Goal: Navigation & Orientation: Find specific page/section

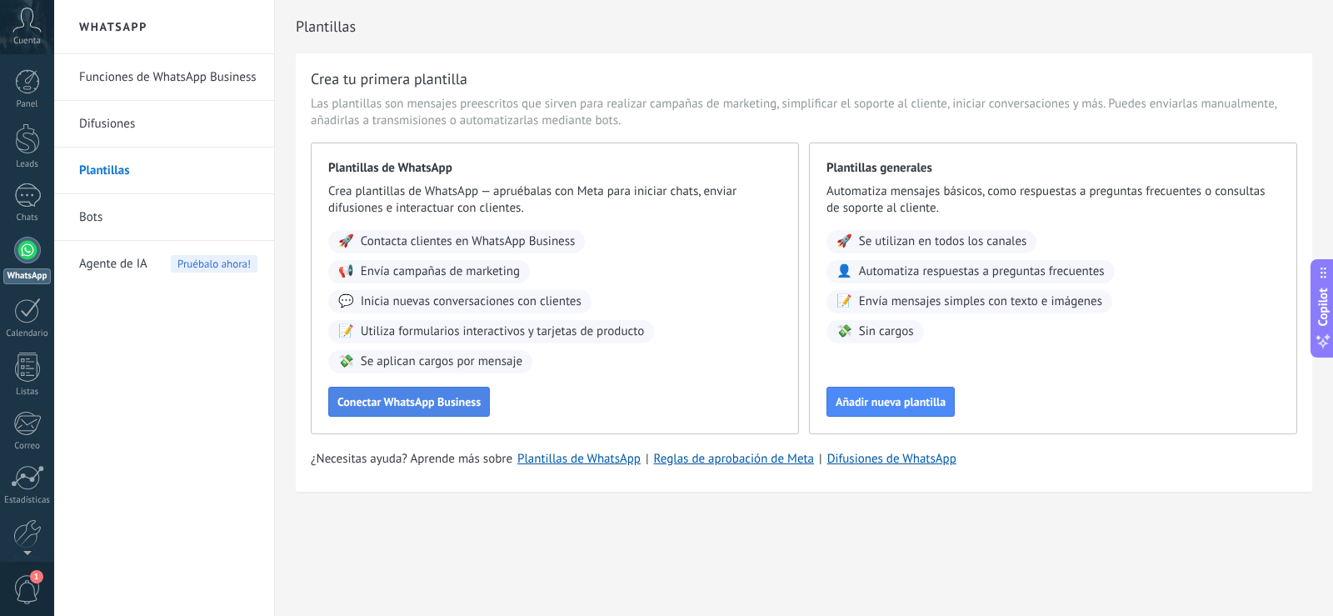
click at [378, 407] on span "Conectar WhatsApp Business" at bounding box center [409, 402] width 143 height 12
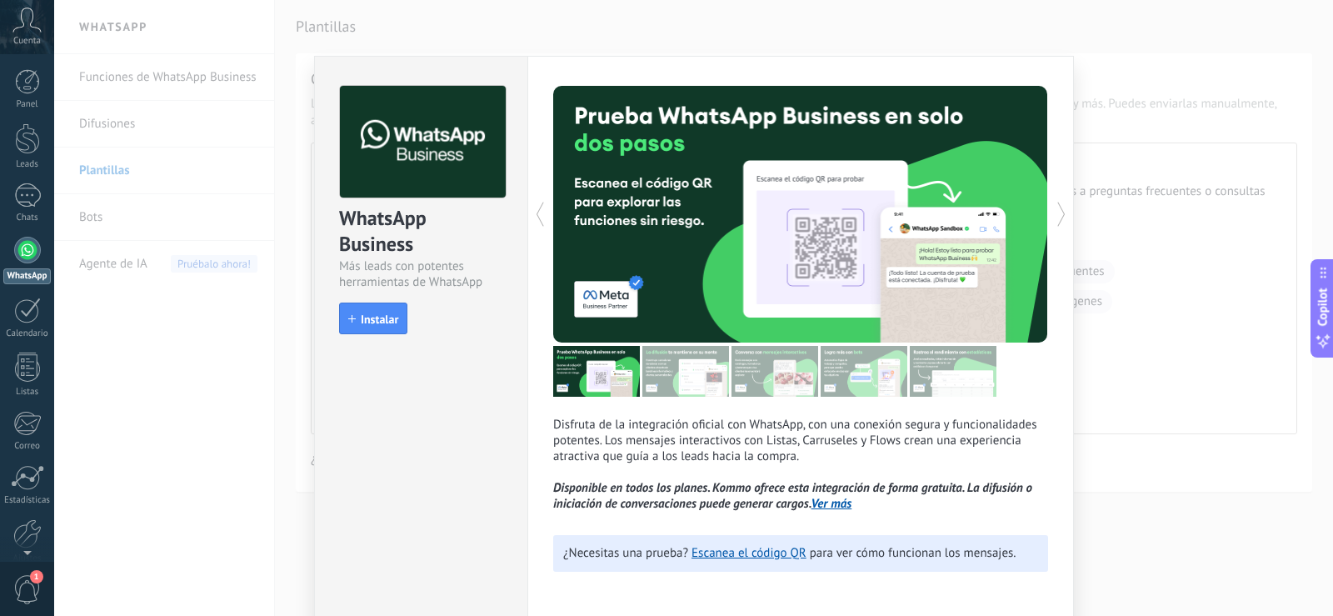
click at [14, 33] on div "Cuenta" at bounding box center [27, 27] width 54 height 54
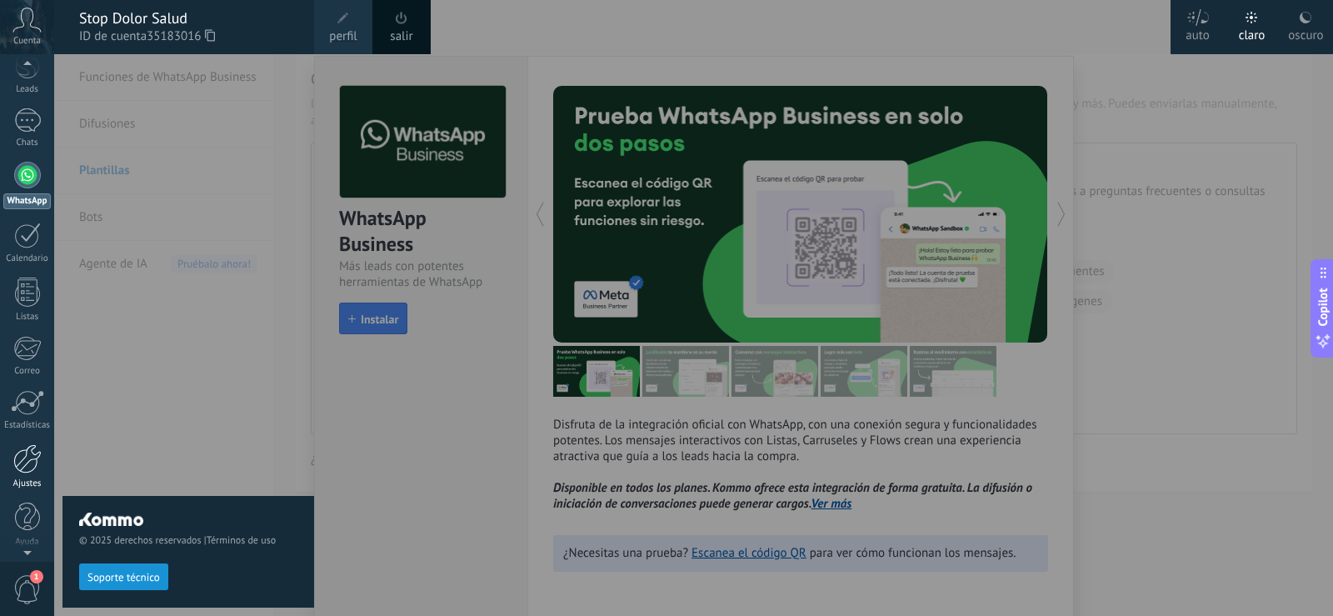
scroll to position [78, 0]
click at [30, 461] on div at bounding box center [27, 456] width 28 height 29
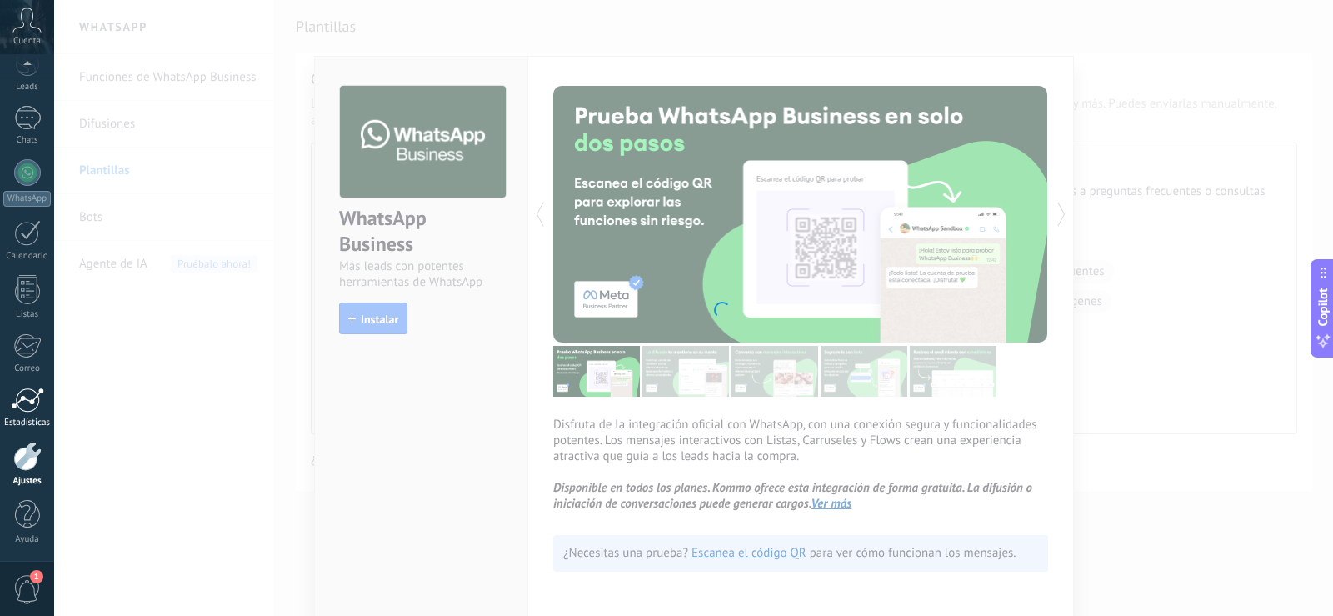
click at [29, 404] on div at bounding box center [27, 400] width 33 height 25
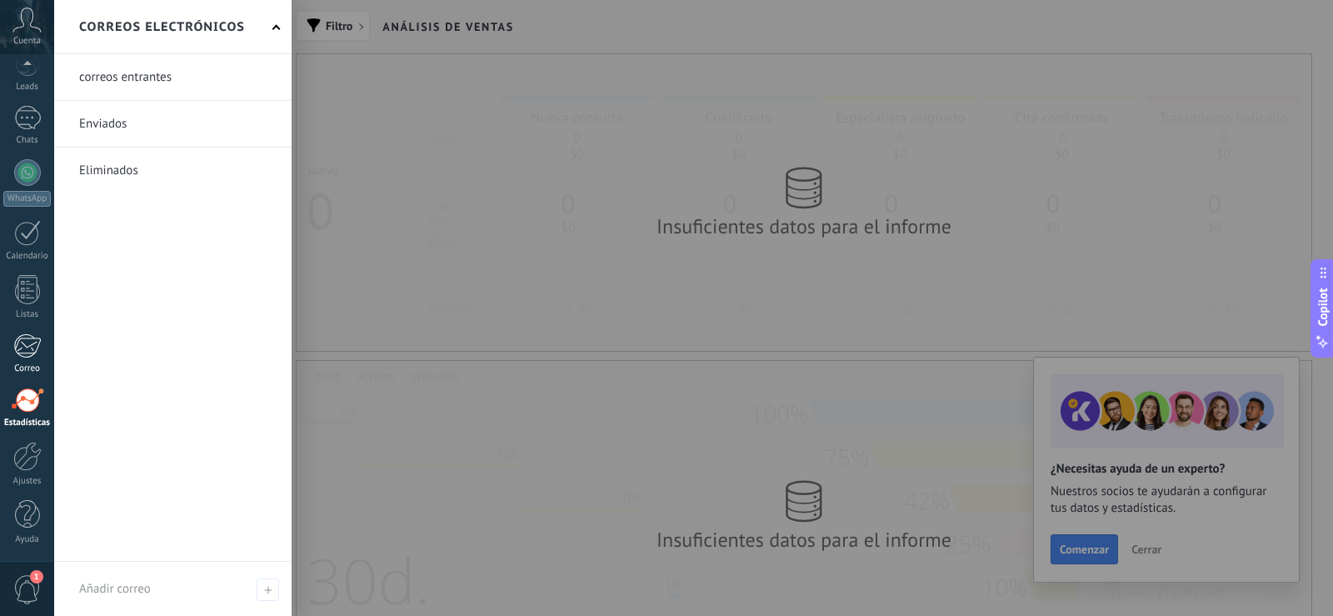
click at [17, 348] on div at bounding box center [27, 345] width 28 height 25
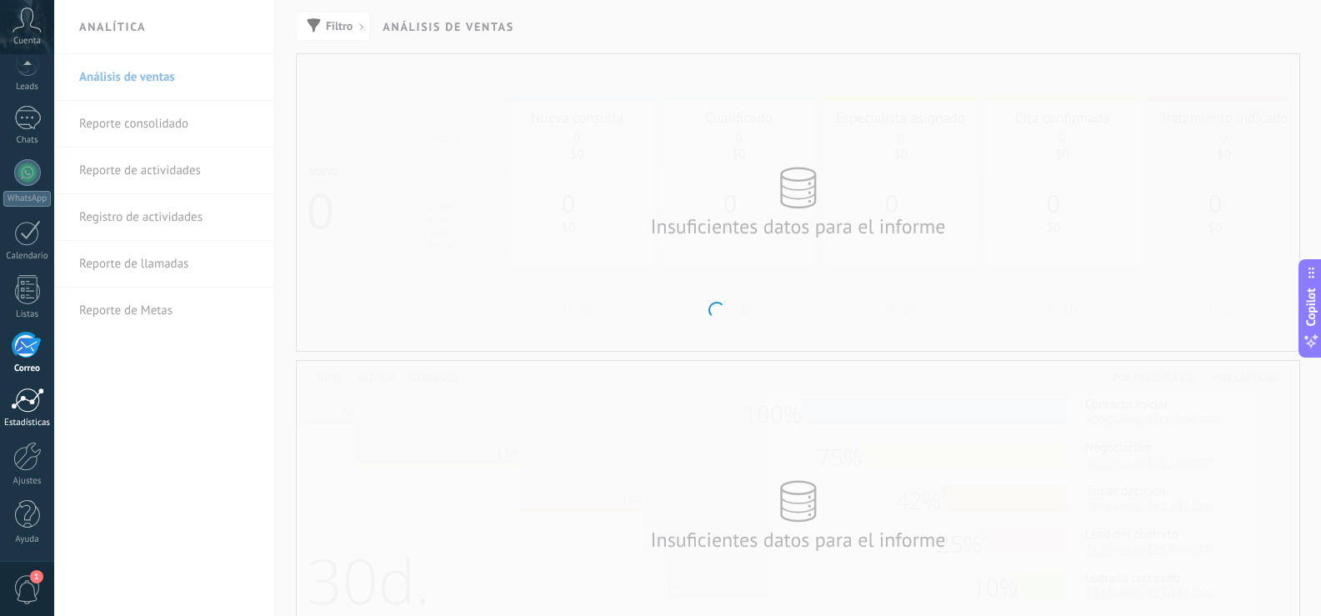
click at [23, 423] on div "Estadísticas" at bounding box center [27, 423] width 48 height 11
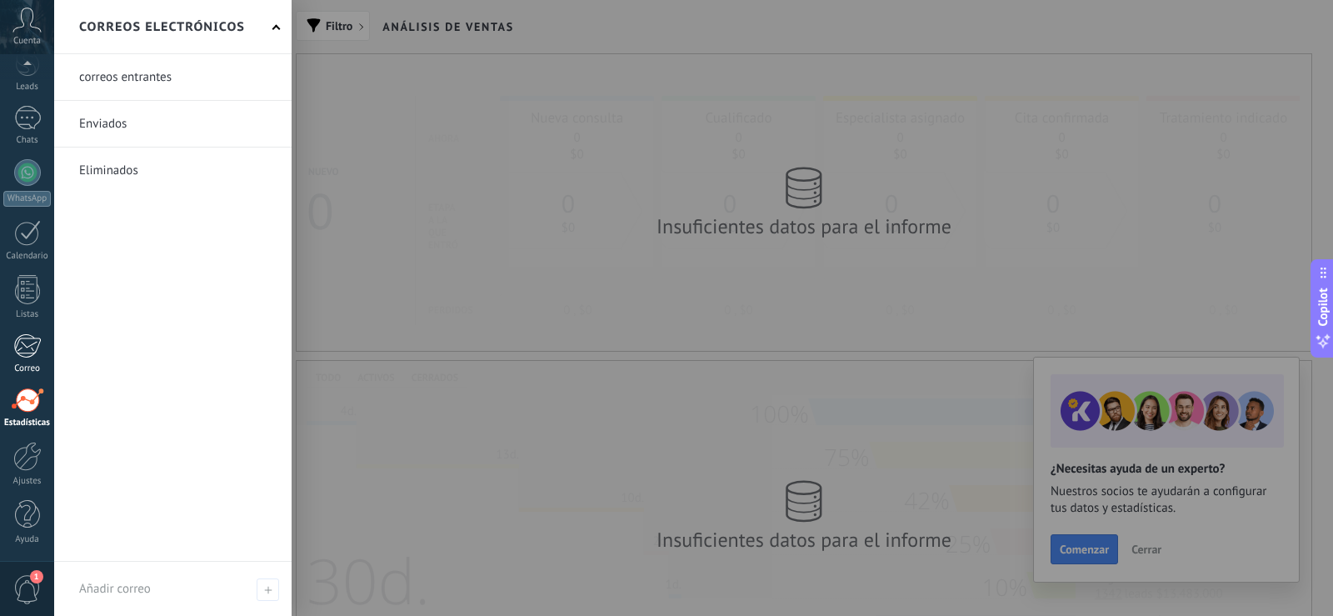
click at [34, 346] on div at bounding box center [27, 345] width 28 height 25
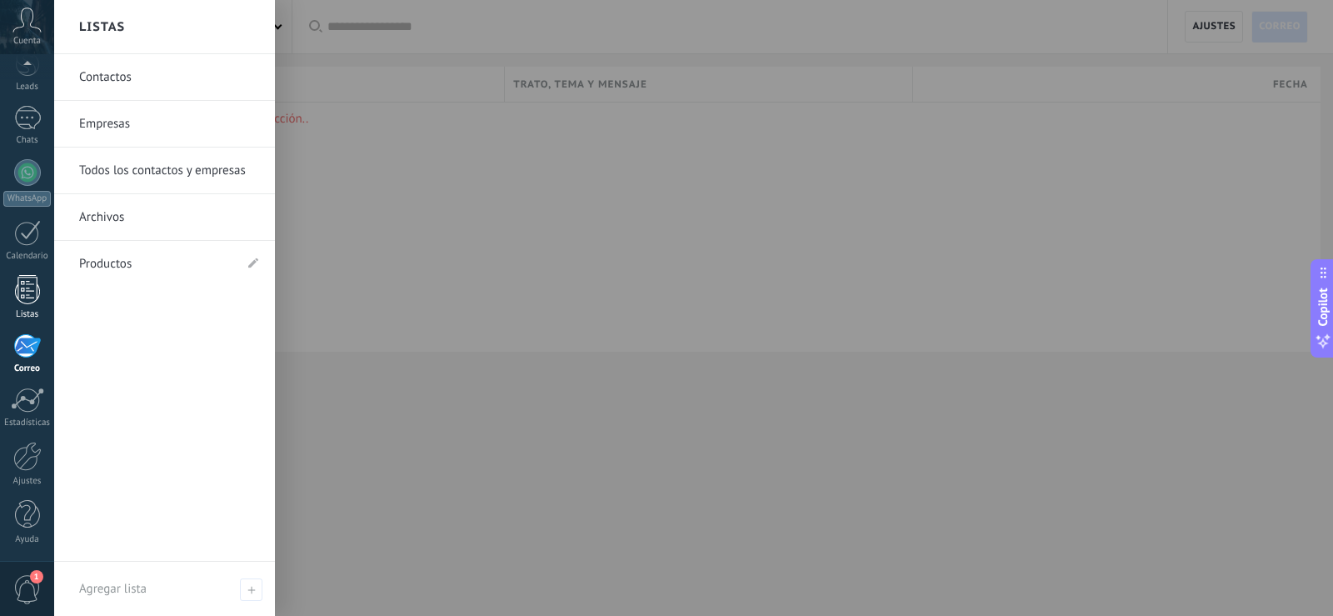
click at [16, 293] on div at bounding box center [27, 289] width 25 height 29
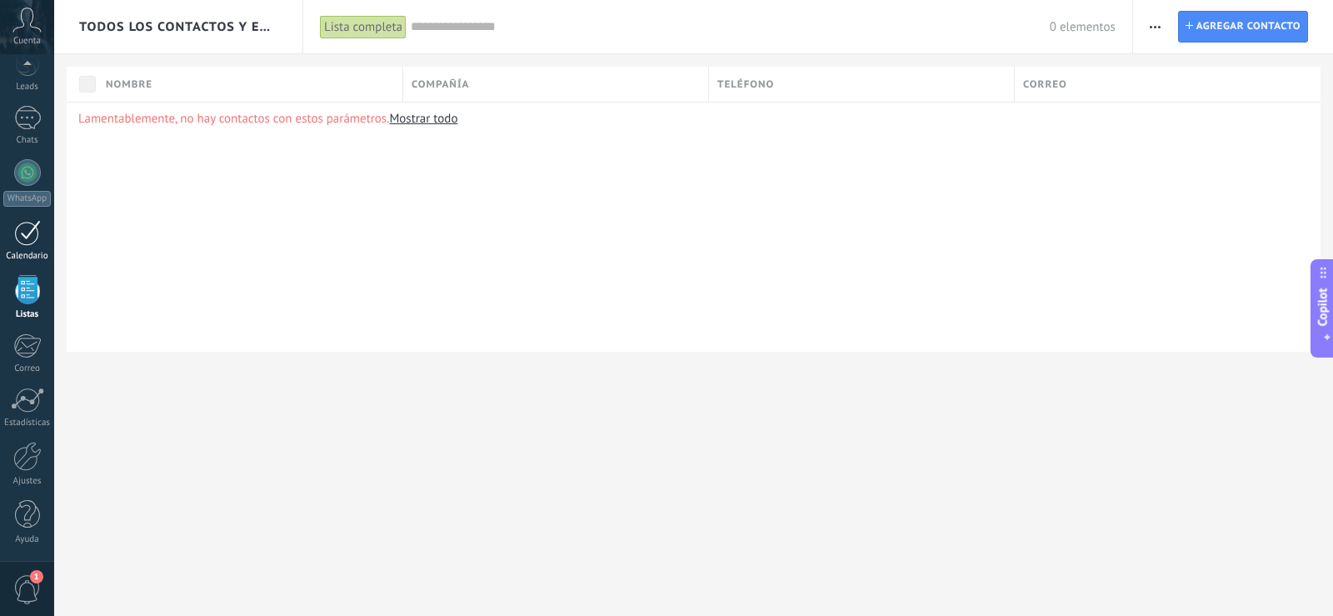
click at [31, 229] on div at bounding box center [27, 233] width 27 height 26
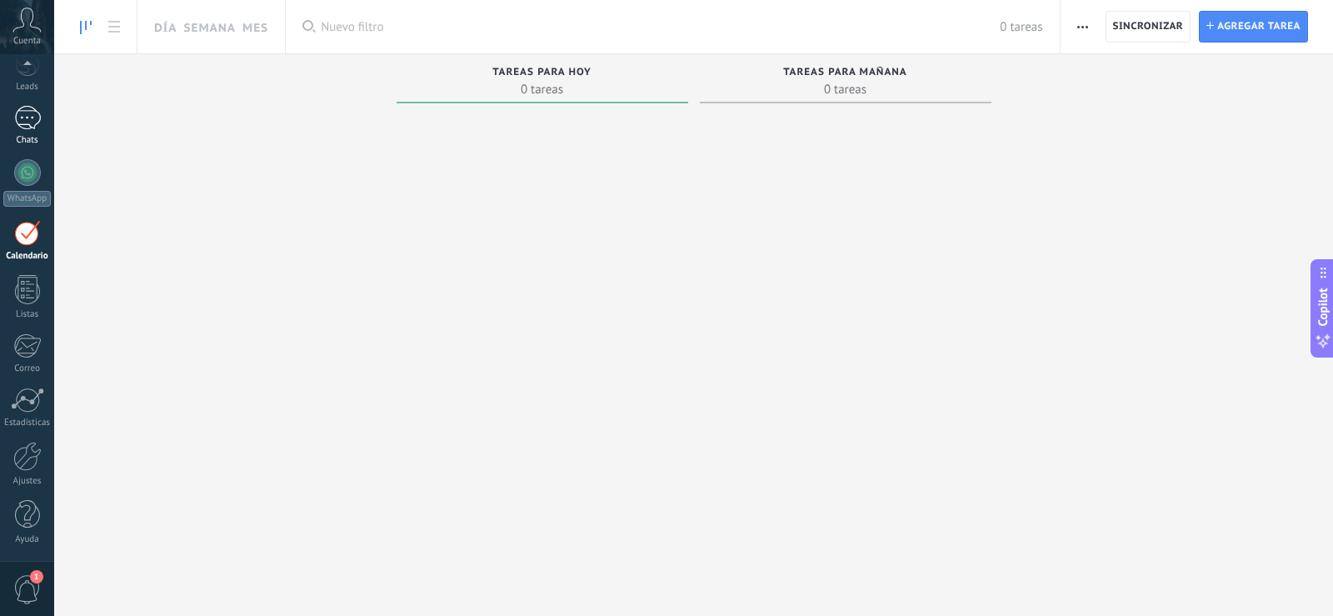
click at [32, 114] on div at bounding box center [27, 118] width 27 height 24
